Goal: Navigation & Orientation: Find specific page/section

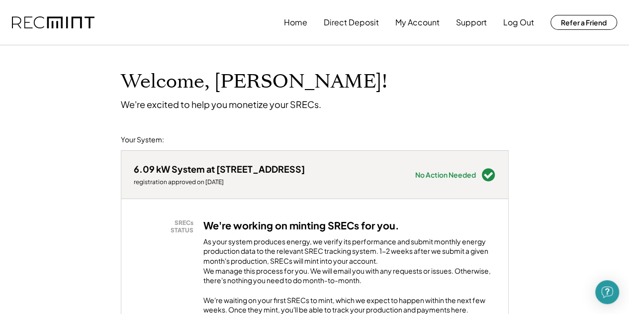
click at [413, 24] on button "My Account" at bounding box center [417, 22] width 44 height 20
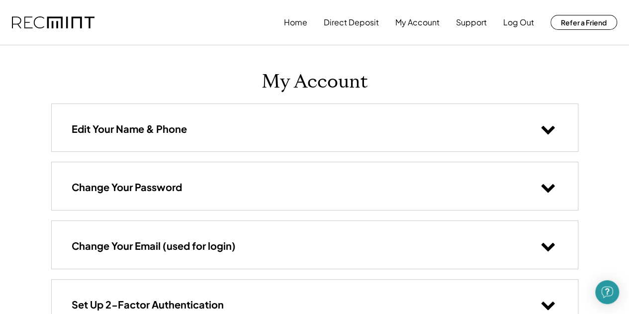
click at [297, 26] on button "Home" at bounding box center [295, 22] width 23 height 20
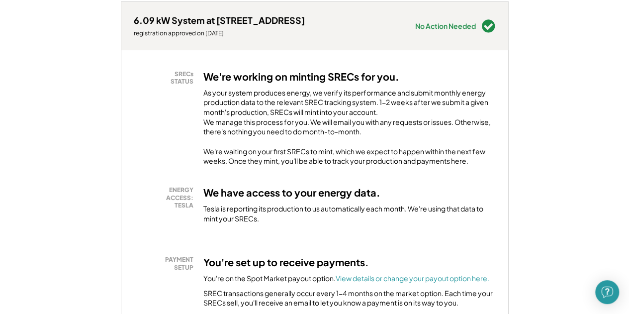
scroll to position [150, 0]
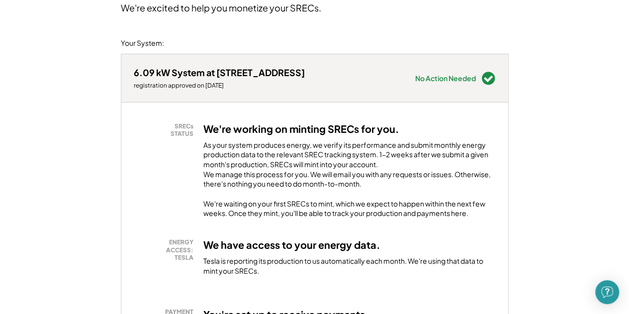
scroll to position [0, 0]
